Goal: Information Seeking & Learning: Learn about a topic

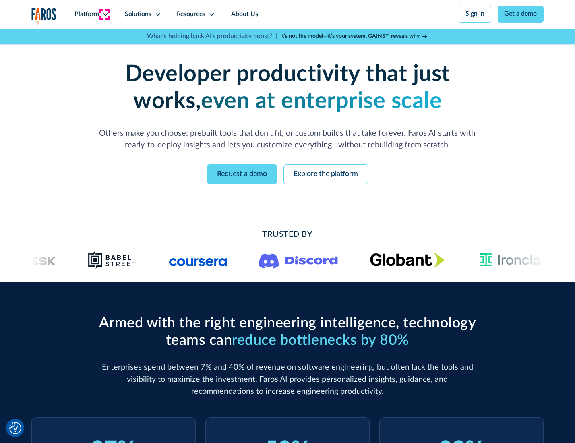
click at [104, 14] on icon at bounding box center [105, 14] width 6 height 6
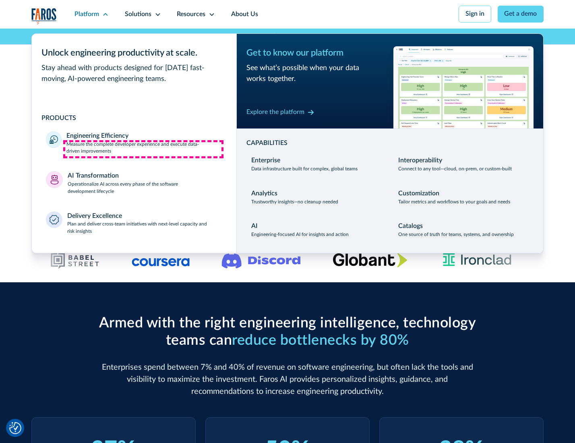
click at [143, 149] on p "Measure the complete developer experience and execute data-driven improvements" at bounding box center [143, 148] width 155 height 14
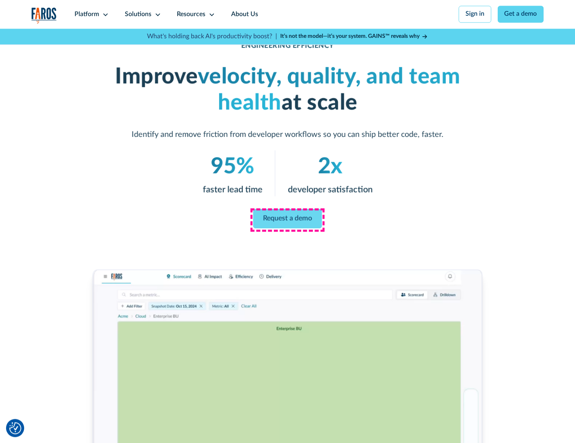
click at [287, 219] on link "Request a demo" at bounding box center [287, 218] width 69 height 19
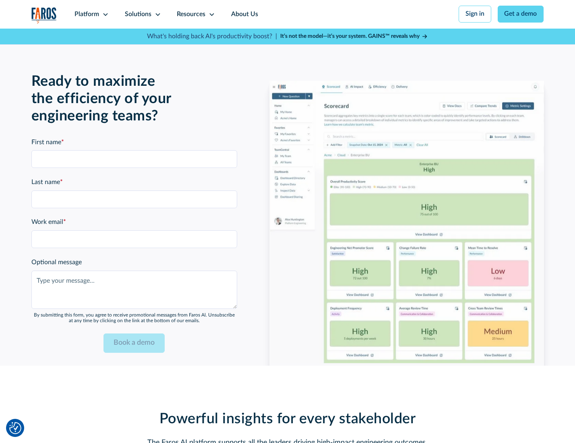
scroll to position [1752, 0]
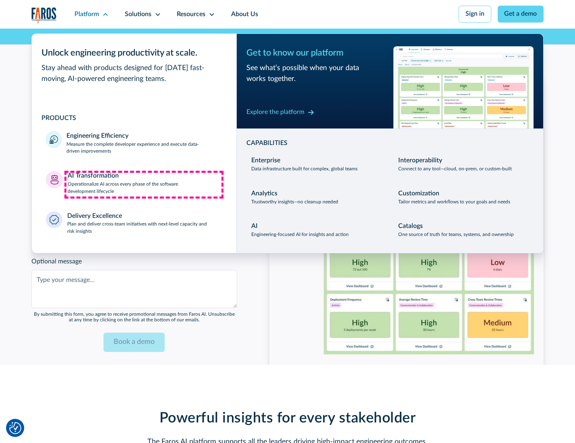
click at [144, 184] on p "Operationalize AI across every phase of the software development lifecycle" at bounding box center [145, 188] width 155 height 14
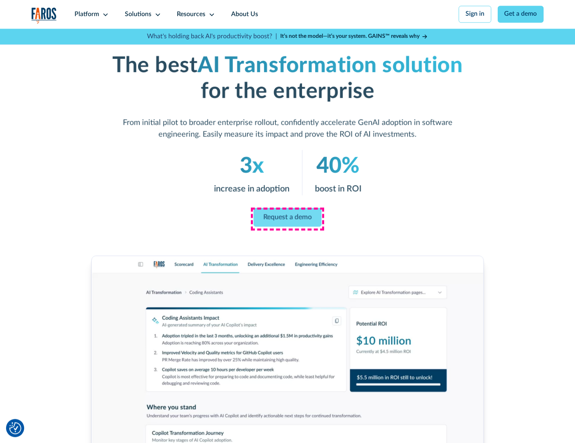
click at [287, 219] on link "Request a demo" at bounding box center [288, 217] width 68 height 19
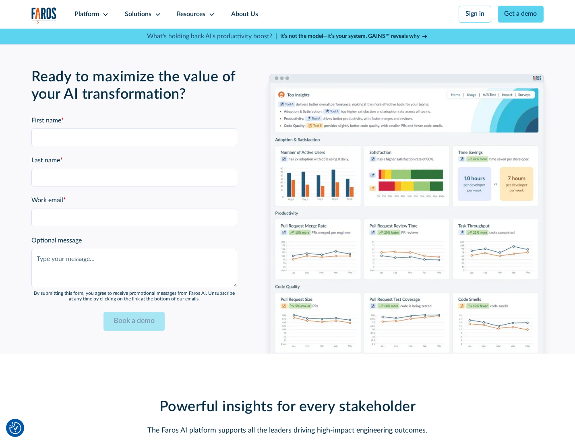
scroll to position [1946, 0]
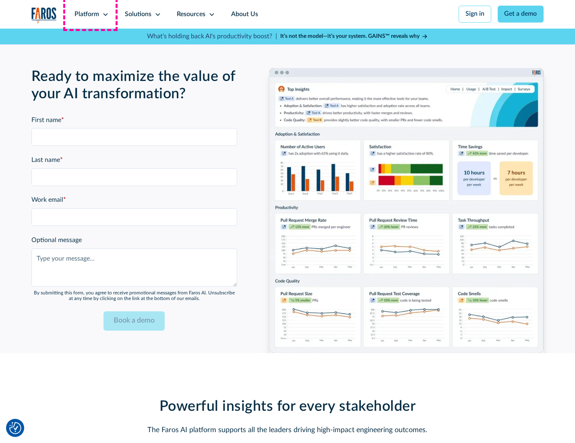
click at [90, 14] on div "Platform" at bounding box center [86, 15] width 25 height 10
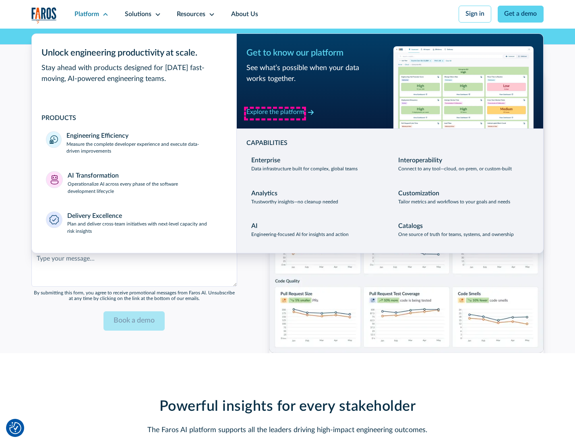
click at [275, 113] on div "Explore the platform" at bounding box center [275, 112] width 58 height 10
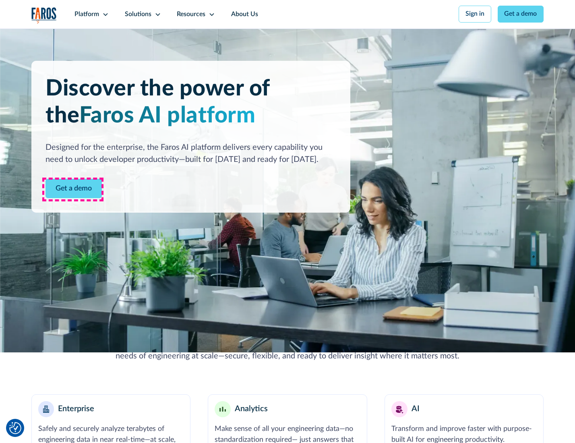
click at [73, 189] on link "Get a demo" at bounding box center [73, 189] width 56 height 20
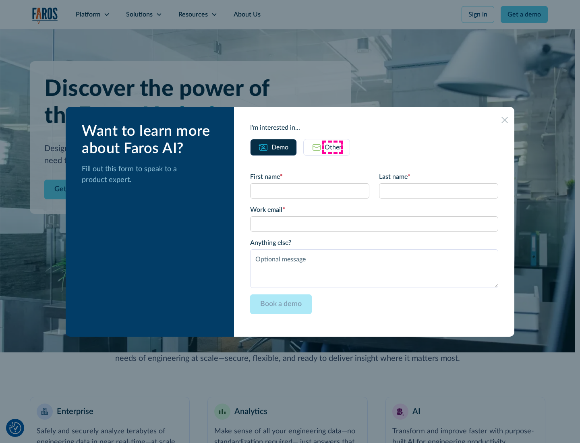
click at [332, 147] on div "Other" at bounding box center [332, 147] width 17 height 10
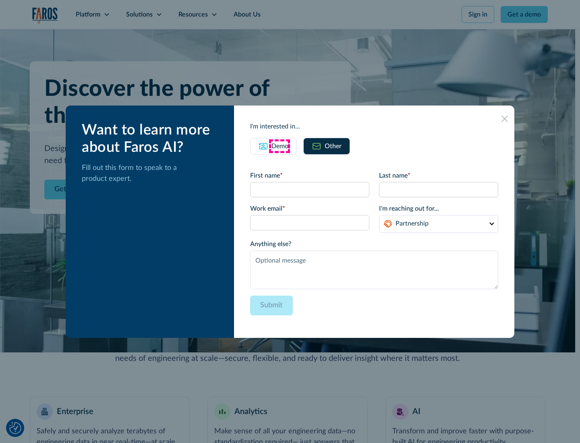
click at [279, 146] on div "Demo" at bounding box center [279, 146] width 17 height 10
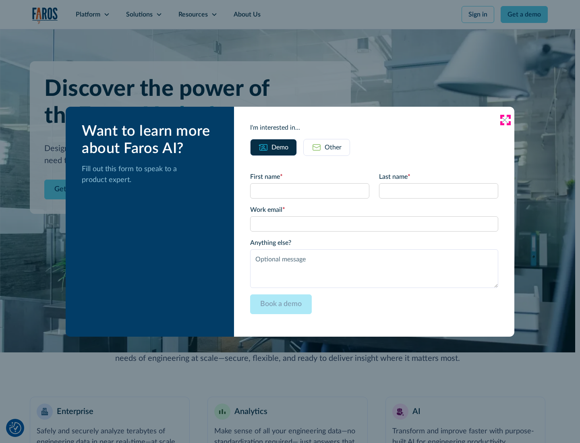
click at [505, 120] on icon at bounding box center [504, 120] width 6 height 6
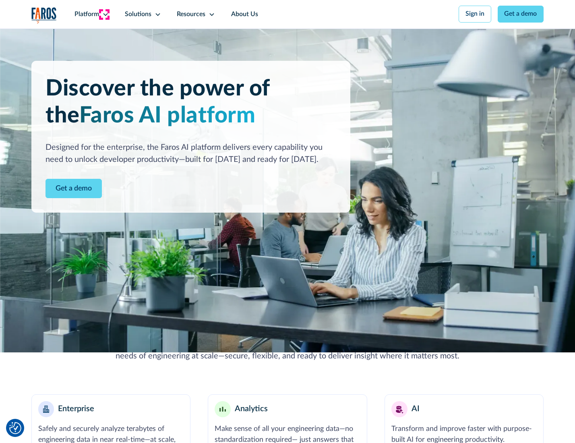
click at [104, 14] on icon at bounding box center [105, 14] width 6 height 6
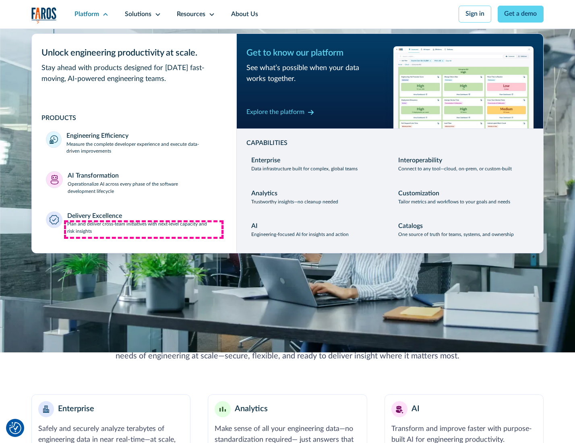
click at [144, 229] on p "Plan and deliver cross-team initiatives with next-level capacity and risk insig…" at bounding box center [144, 228] width 155 height 14
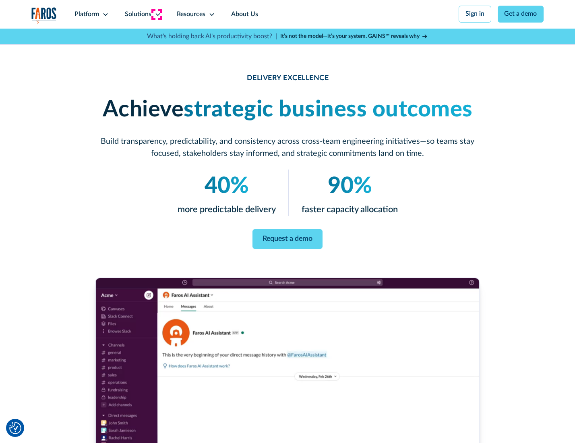
click at [156, 14] on icon at bounding box center [158, 14] width 6 height 6
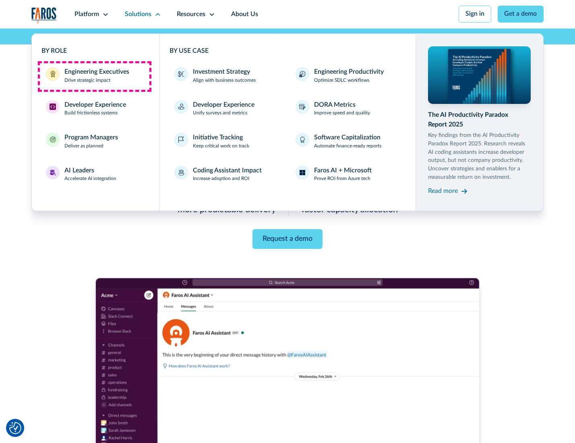
click at [94, 76] on div "Engineering Executives" at bounding box center [96, 72] width 65 height 10
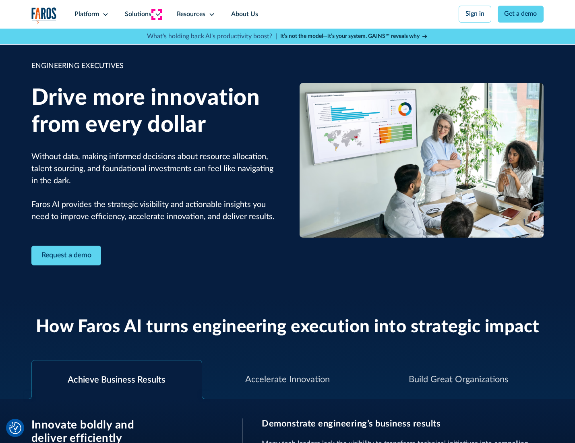
click at [156, 14] on icon at bounding box center [158, 14] width 6 height 6
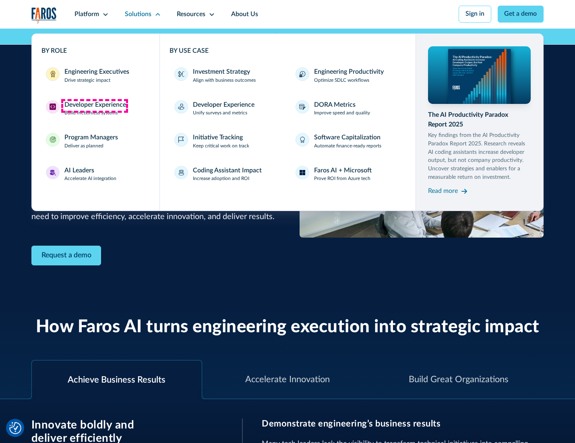
click at [94, 105] on div "Developer Experience" at bounding box center [95, 105] width 62 height 10
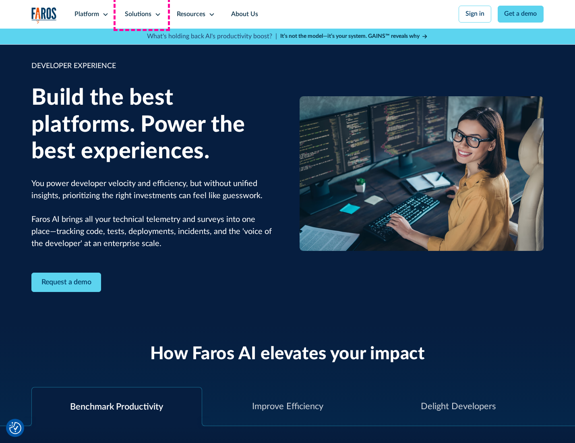
click at [142, 14] on div "Solutions" at bounding box center [138, 15] width 27 height 10
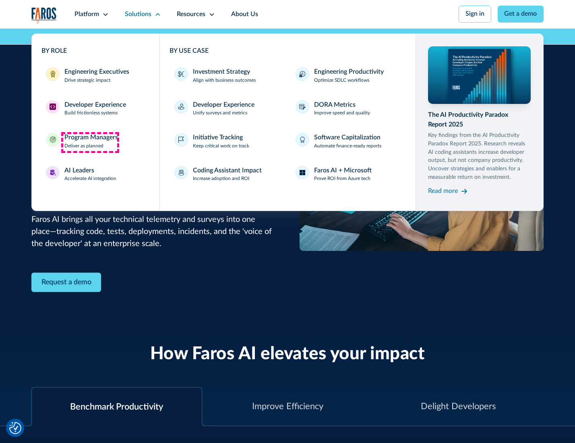
click at [90, 142] on div "Program Managers" at bounding box center [91, 138] width 54 height 10
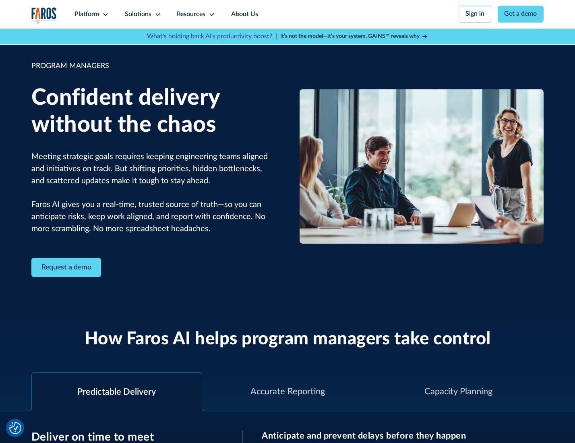
click at [156, 14] on icon at bounding box center [158, 14] width 6 height 6
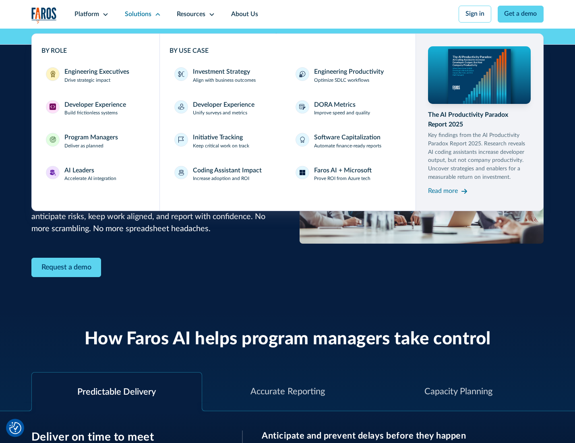
click at [89, 175] on div "AI Leaders" at bounding box center [79, 171] width 30 height 10
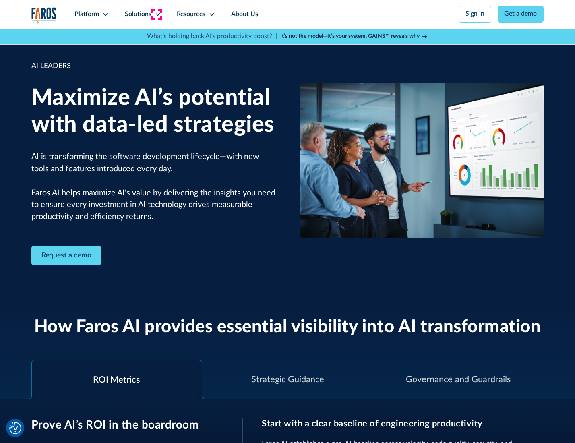
click at [156, 14] on icon at bounding box center [158, 14] width 6 height 6
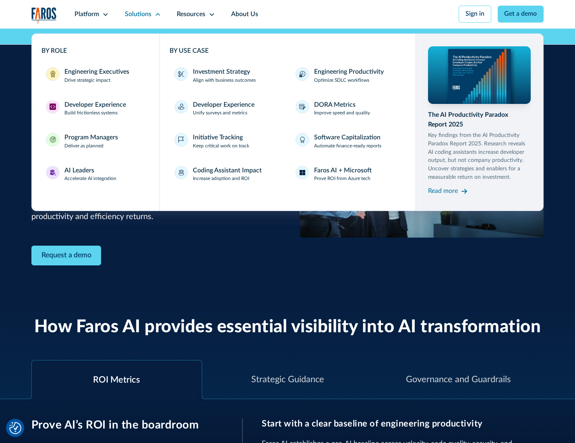
click at [221, 72] on div "Investment Strategy" at bounding box center [221, 72] width 57 height 10
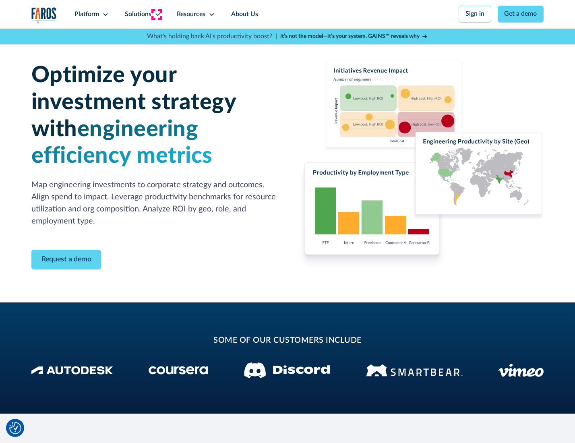
click at [156, 14] on icon at bounding box center [158, 14] width 6 height 6
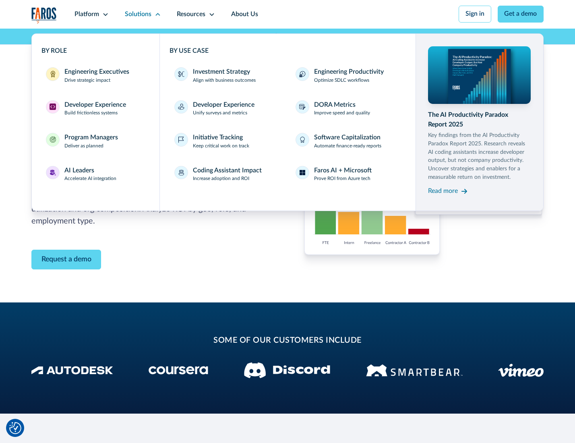
click at [343, 180] on p "Prove ROI from Azure tech" at bounding box center [342, 178] width 56 height 7
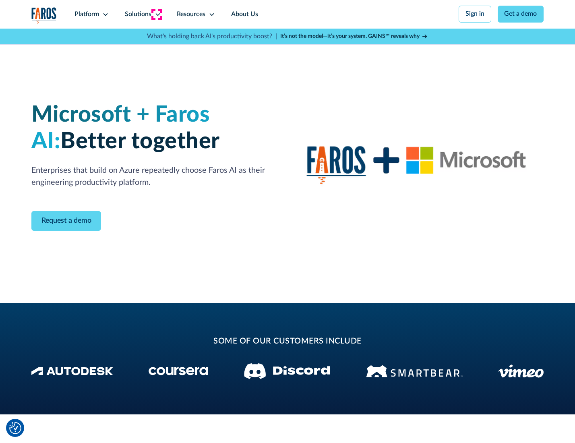
click at [156, 14] on icon at bounding box center [158, 14] width 6 height 6
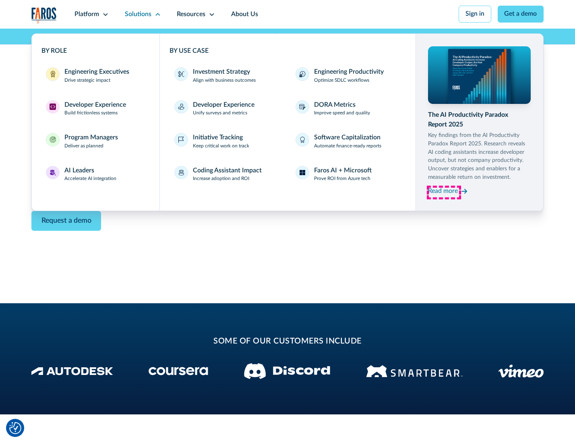
click at [444, 192] on div "Read more" at bounding box center [443, 191] width 30 height 10
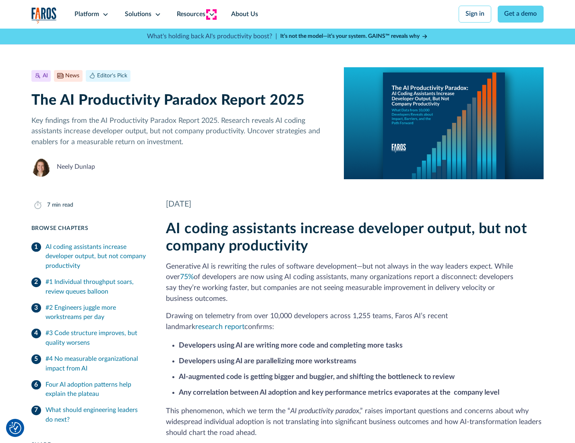
click at [211, 14] on icon at bounding box center [211, 14] width 6 height 6
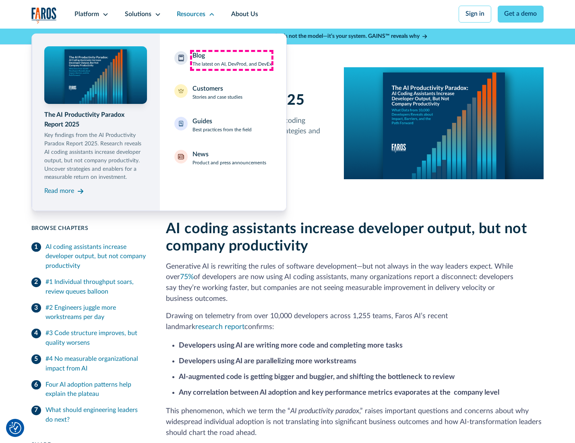
click at [231, 60] on div "Blog The latest on AI, DevProd, and DevEx" at bounding box center [231, 59] width 79 height 17
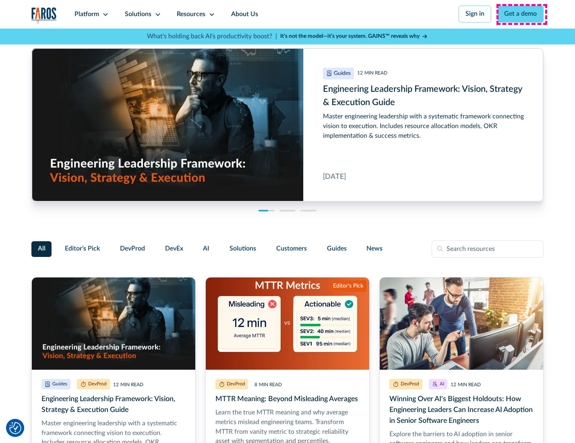
click at [521, 14] on link "Get a demo" at bounding box center [520, 14] width 46 height 17
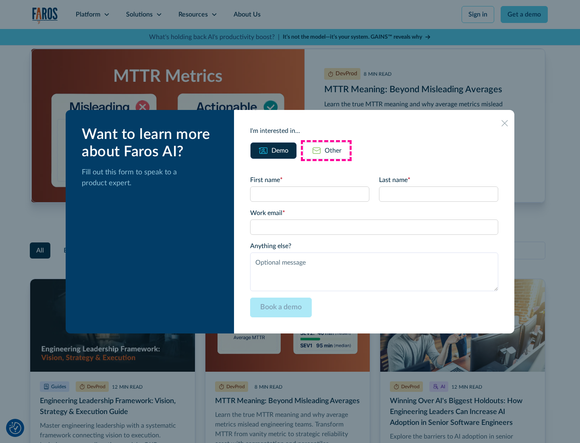
click at [326, 150] on div "Other" at bounding box center [332, 151] width 17 height 10
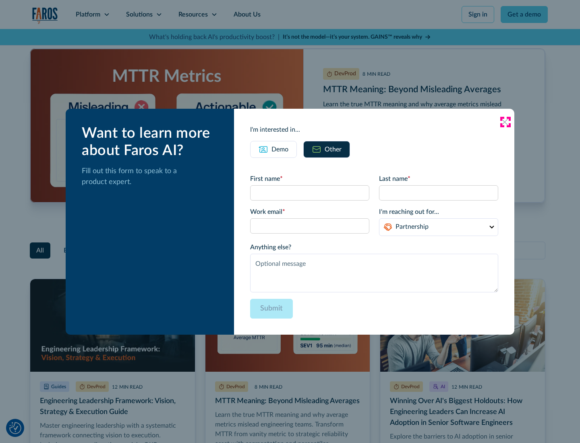
click at [505, 122] on icon at bounding box center [504, 122] width 6 height 6
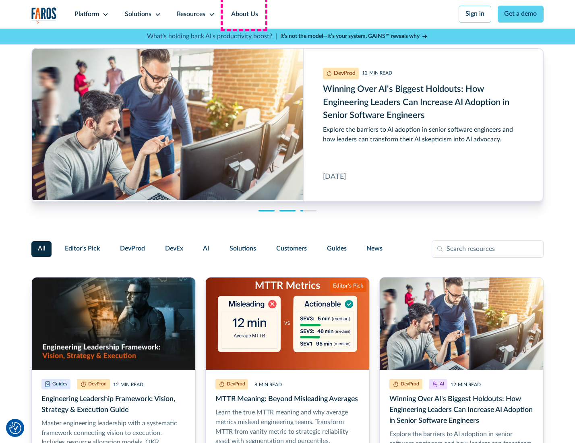
click at [243, 14] on link "About Us" at bounding box center [244, 14] width 43 height 29
